Goal: Check status

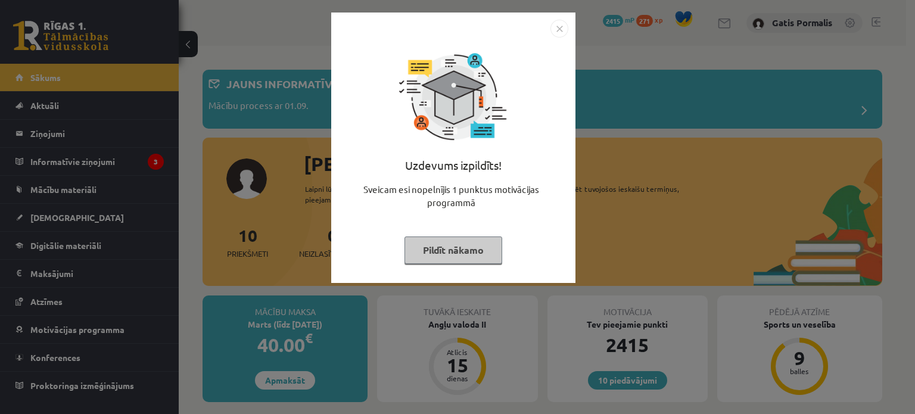
click at [555, 31] on img "Close" at bounding box center [559, 29] width 18 height 18
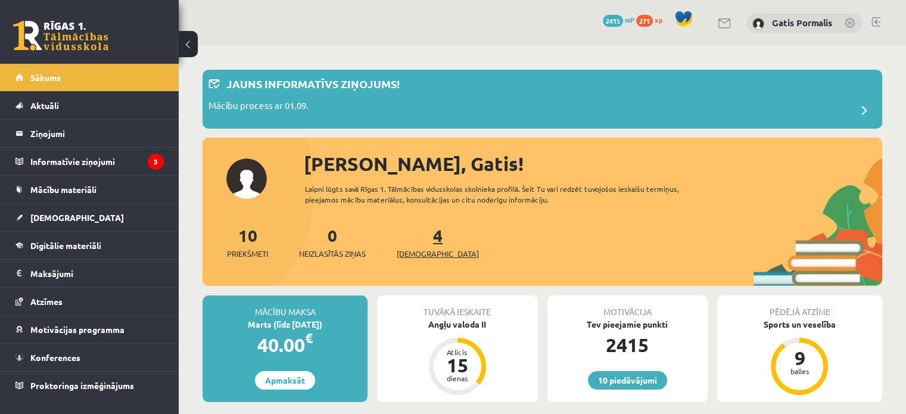
click at [421, 250] on span "[DEMOGRAPHIC_DATA]" at bounding box center [438, 254] width 82 height 12
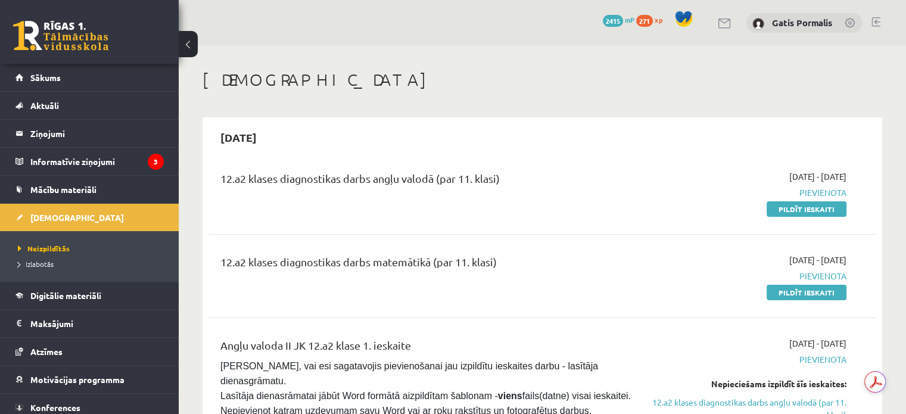
drag, startPoint x: 899, startPoint y: 364, endPoint x: 884, endPoint y: 360, distance: 15.5
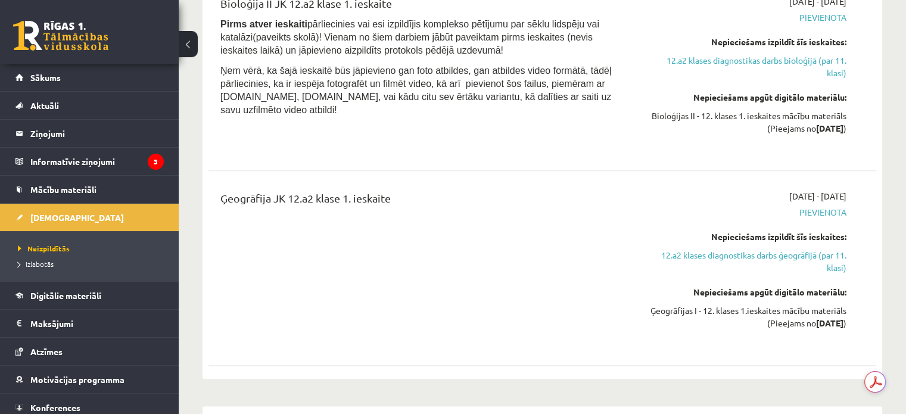
scroll to position [1279, 0]
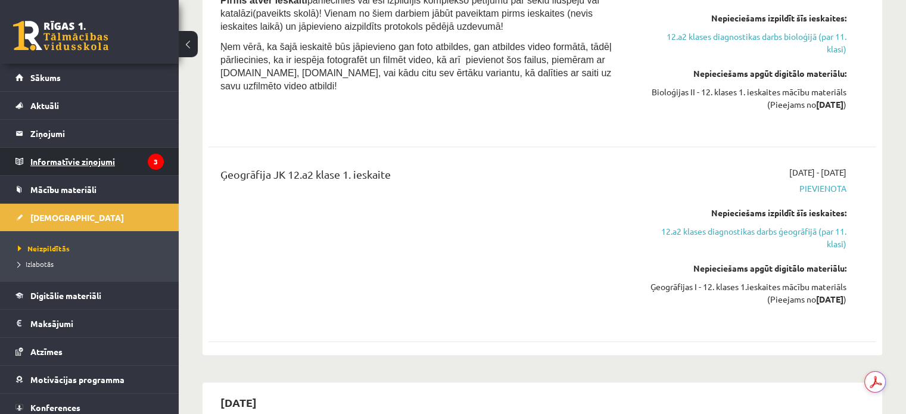
click at [92, 164] on legend "Informatīvie ziņojumi 3" at bounding box center [96, 161] width 133 height 27
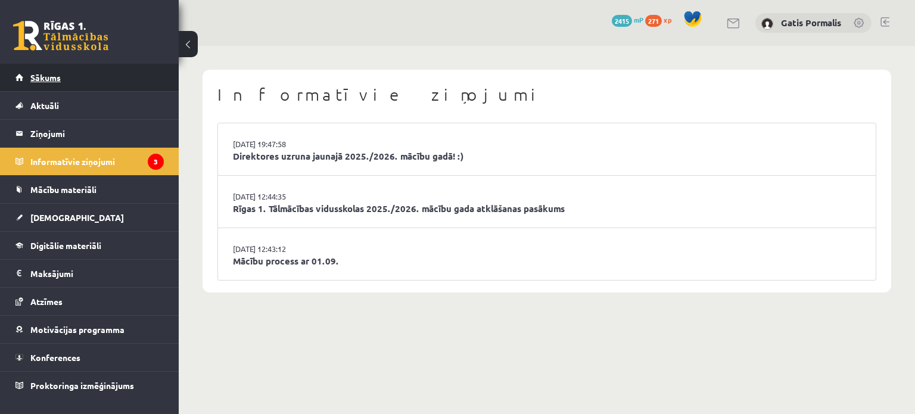
click at [45, 79] on span "Sākums" at bounding box center [45, 77] width 30 height 11
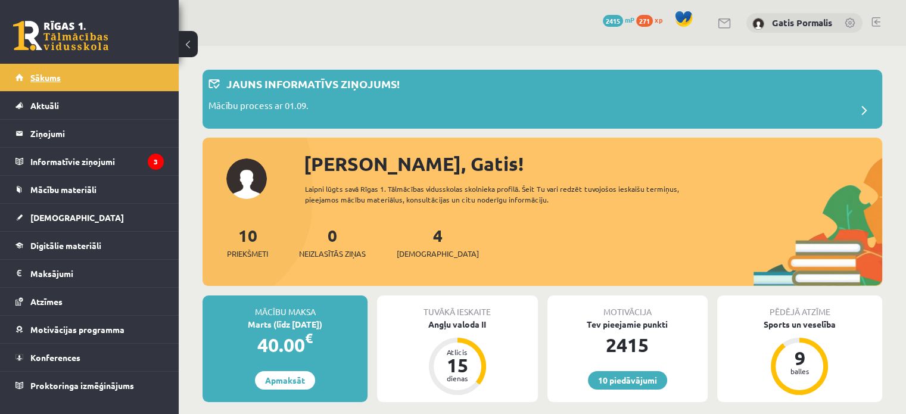
click at [29, 73] on link "Sākums" at bounding box center [89, 77] width 148 height 27
